Goal: Use online tool/utility: Use online tool/utility

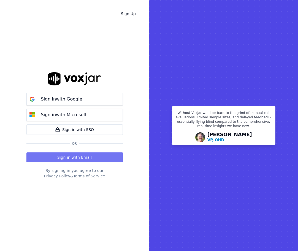
click at [109, 156] on button "Sign in with Email" at bounding box center [74, 158] width 96 height 10
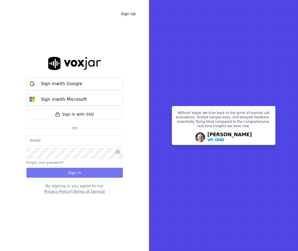
type input "[EMAIL_ADDRESS][DOMAIN_NAME]"
click at [97, 169] on button "Sign In" at bounding box center [74, 173] width 96 height 10
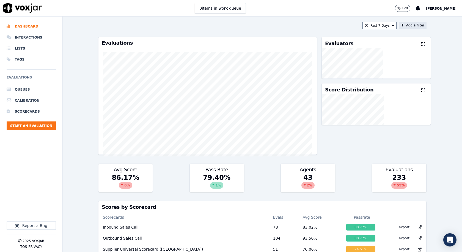
click at [297, 24] on icon at bounding box center [402, 25] width 3 height 3
click at [297, 53] on button "Fields" at bounding box center [304, 51] width 53 height 9
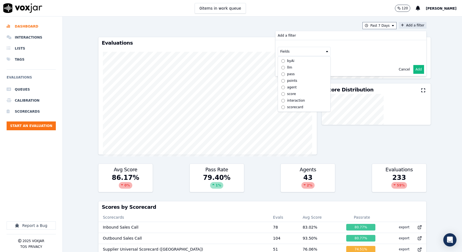
scroll to position [4, 0]
click at [289, 105] on div "scorecard" at bounding box center [295, 107] width 16 height 4
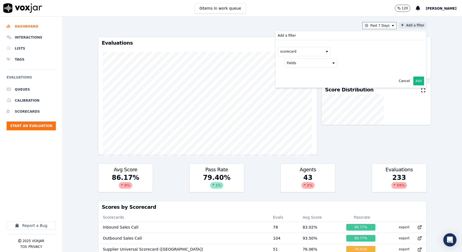
click at [297, 63] on icon at bounding box center [333, 62] width 2 height 3
click at [294, 72] on div "title" at bounding box center [297, 72] width 6 height 4
click at [297, 62] on button at bounding box center [378, 62] width 79 height 8
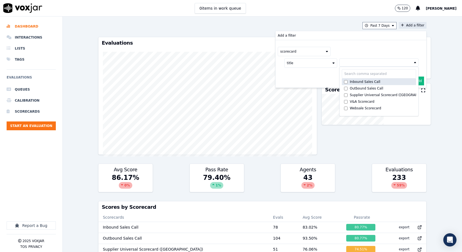
click at [297, 81] on div "Inbound Sales Call" at bounding box center [365, 81] width 31 height 4
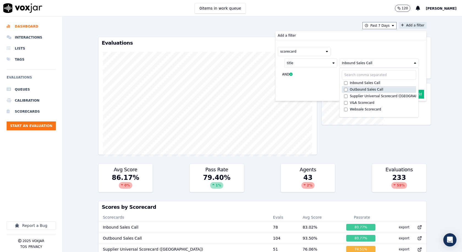
click at [297, 88] on div "Outbound Sales Call" at bounding box center [367, 89] width 34 height 4
click at [297, 48] on div "scorecard" at bounding box center [351, 51] width 146 height 9
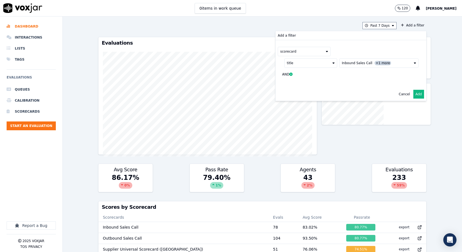
click at [297, 94] on button "Add" at bounding box center [418, 94] width 11 height 9
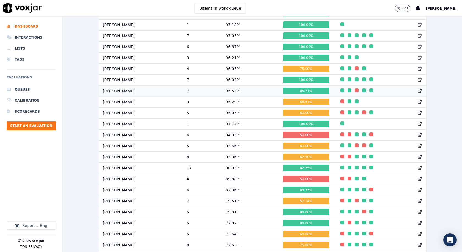
scroll to position [385, 0]
